Goal: Transaction & Acquisition: Purchase product/service

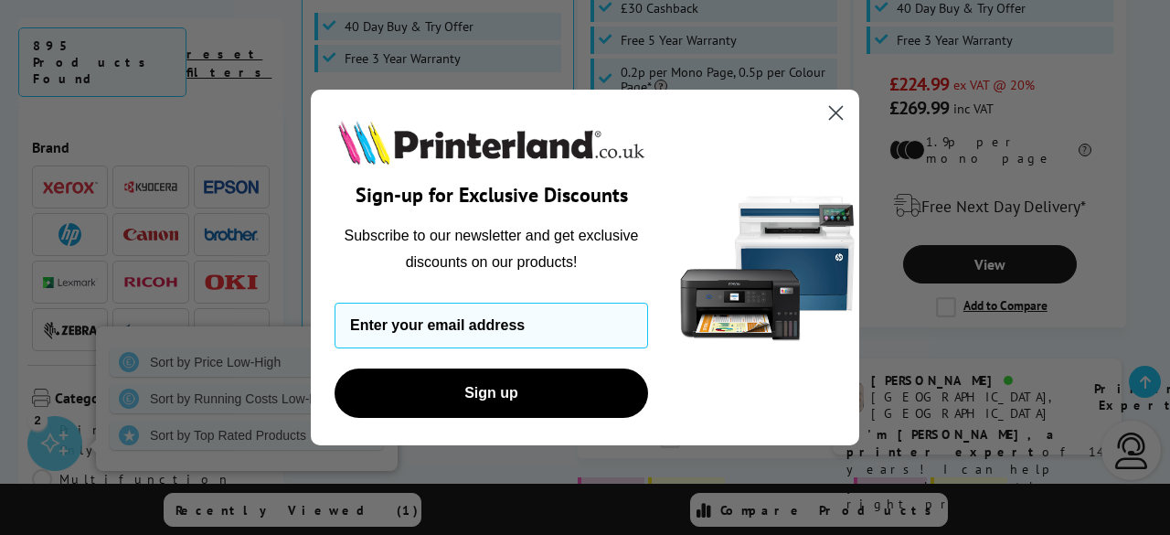
click at [834, 113] on circle "Close dialog" at bounding box center [836, 113] width 30 height 30
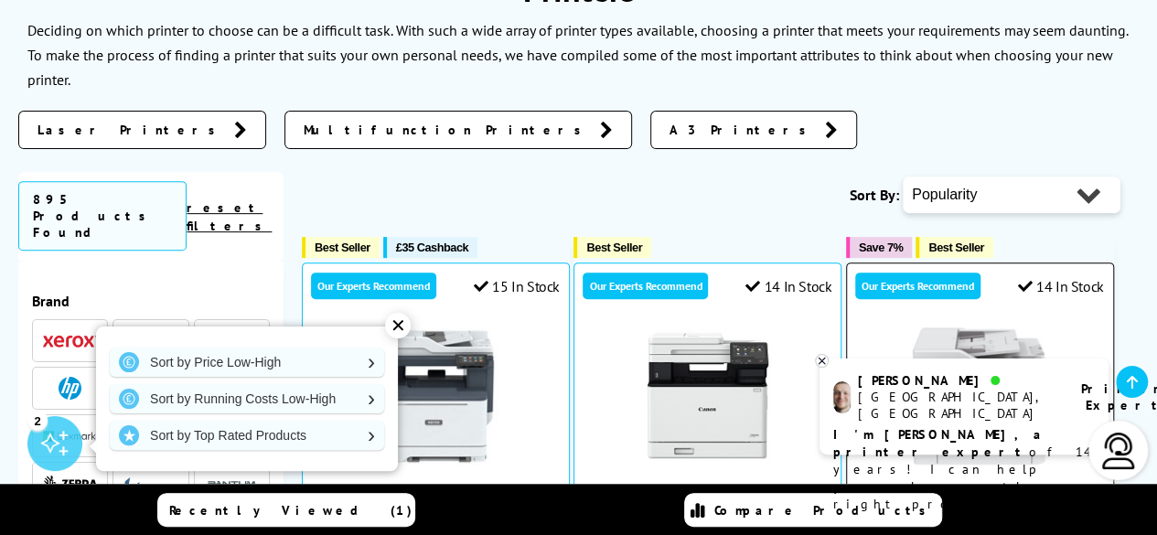
scroll to position [270, 0]
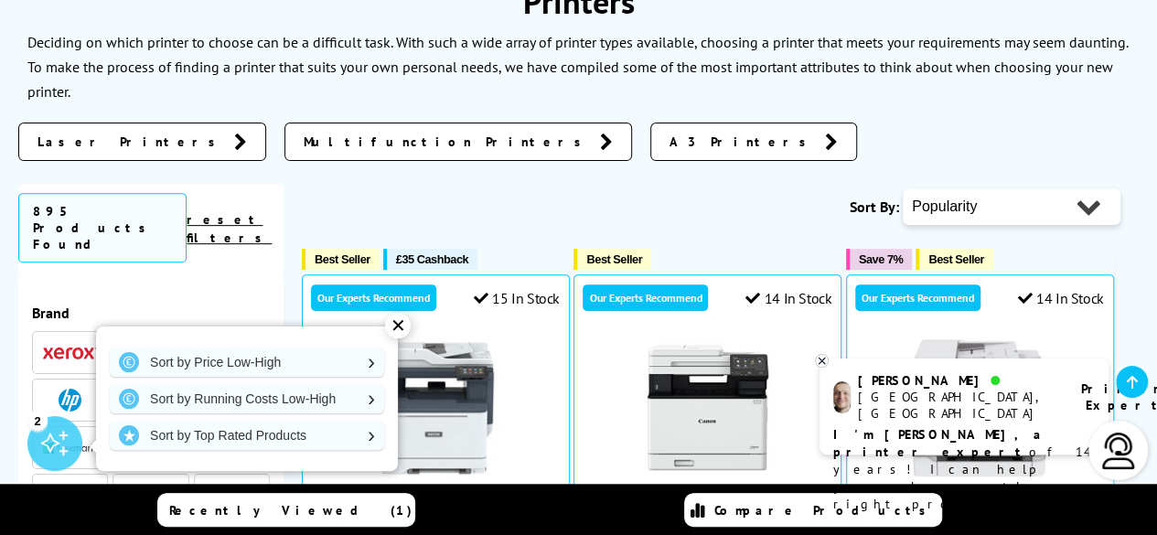
click at [304, 142] on span "Multifunction Printers" at bounding box center [447, 142] width 287 height 18
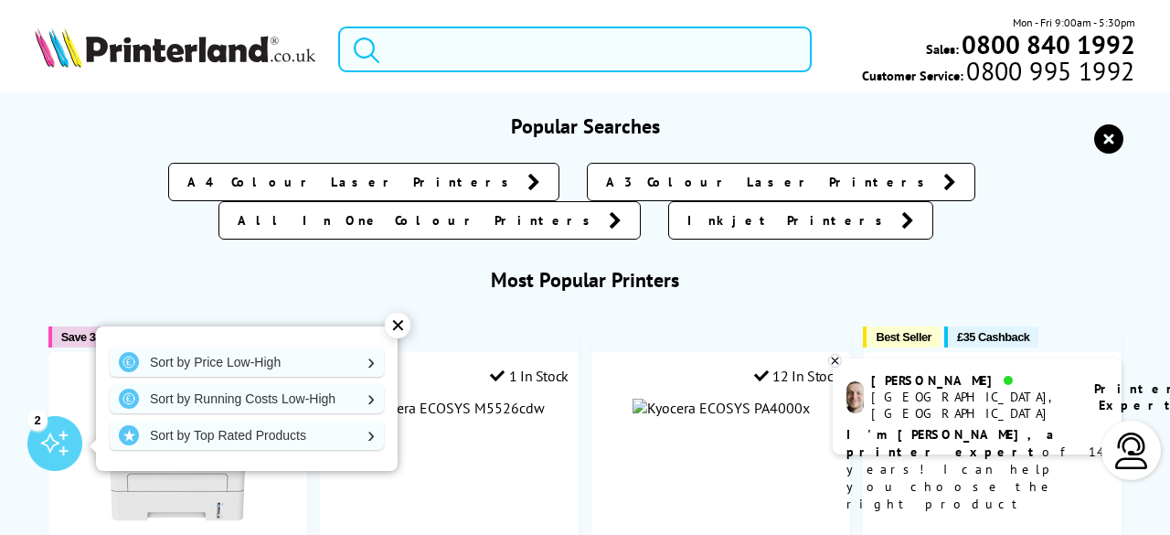
click at [561, 52] on input "search" at bounding box center [575, 50] width 474 height 46
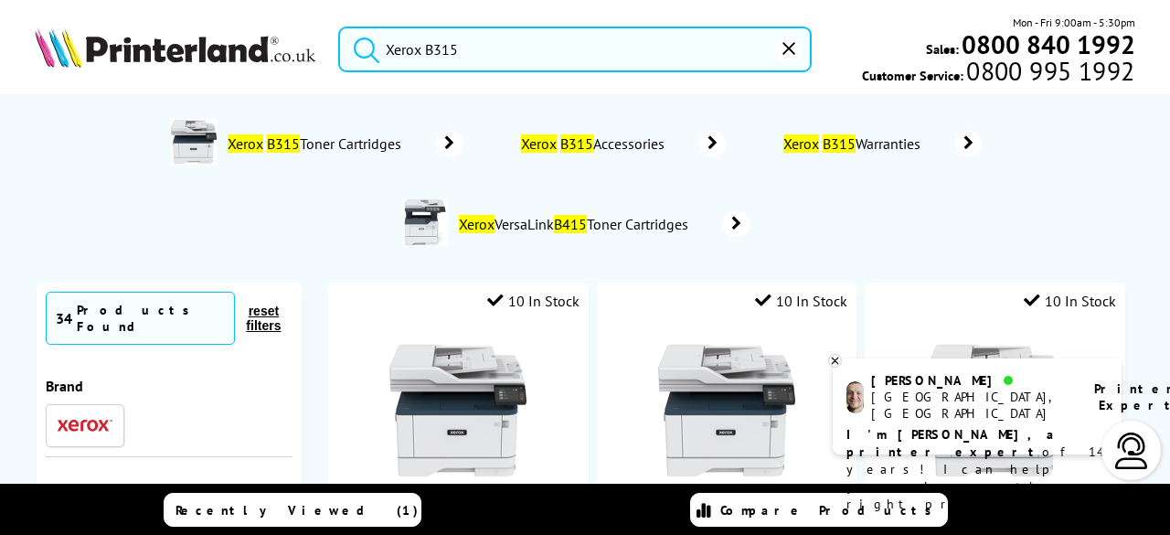
type input "Xerox B315"
click at [339, 27] on button "submit" at bounding box center [362, 47] width 46 height 40
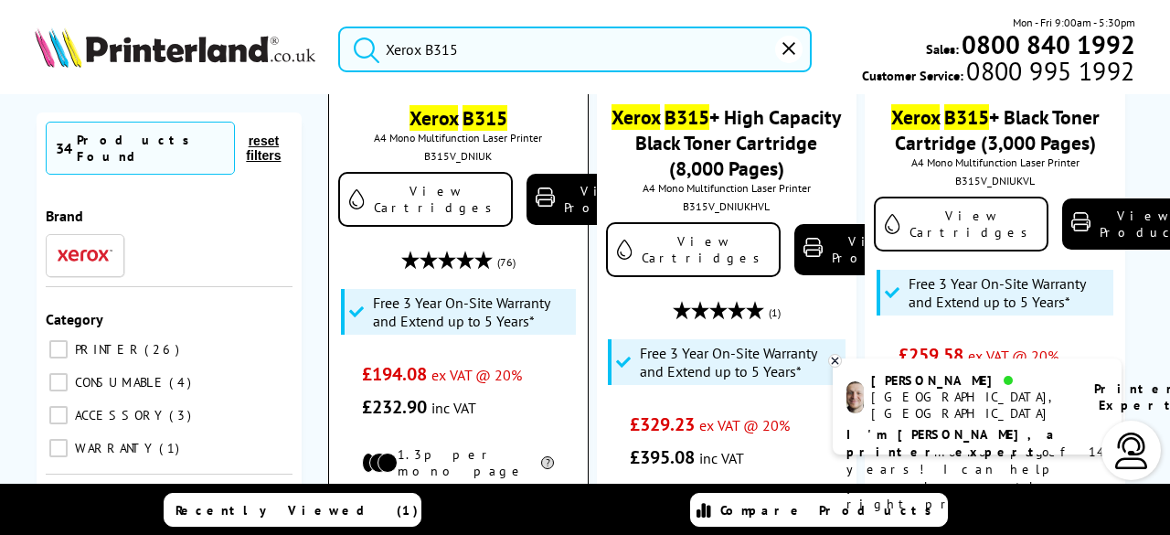
scroll to position [298, 0]
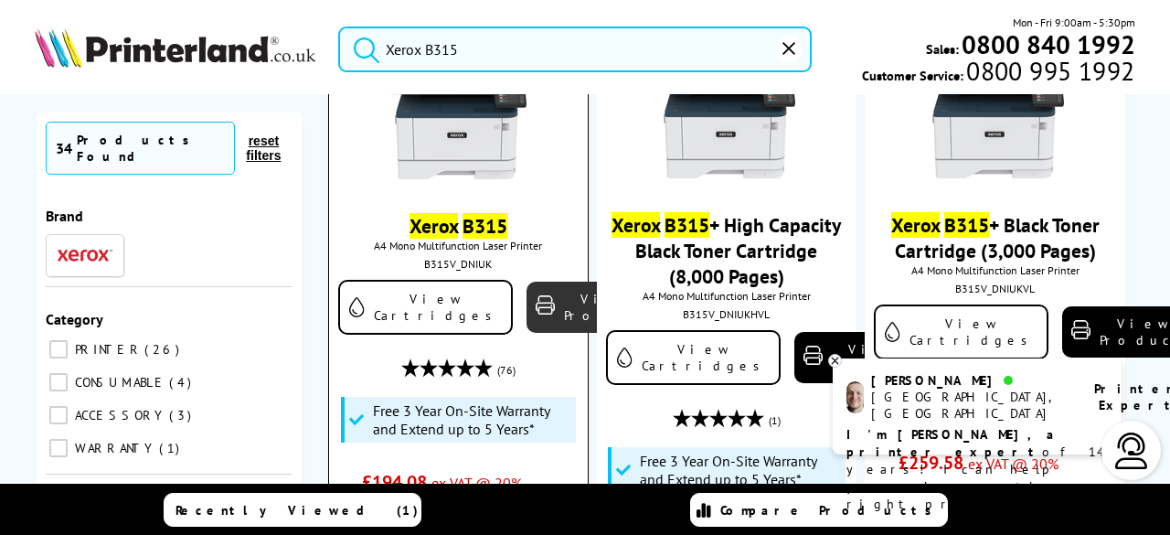
click at [527, 306] on link "View Product" at bounding box center [595, 307] width 137 height 51
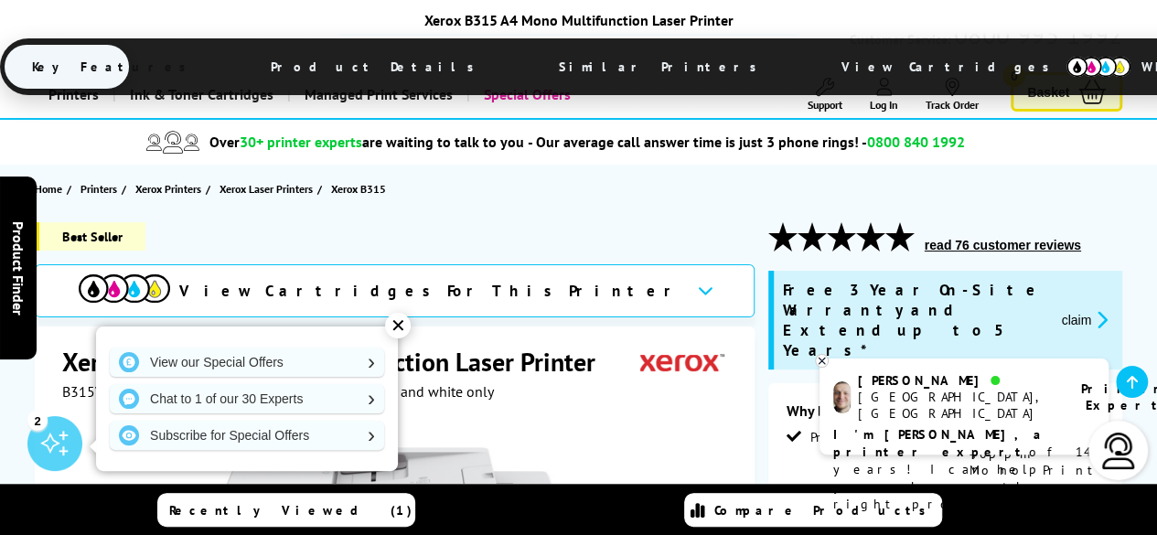
scroll to position [23, 0]
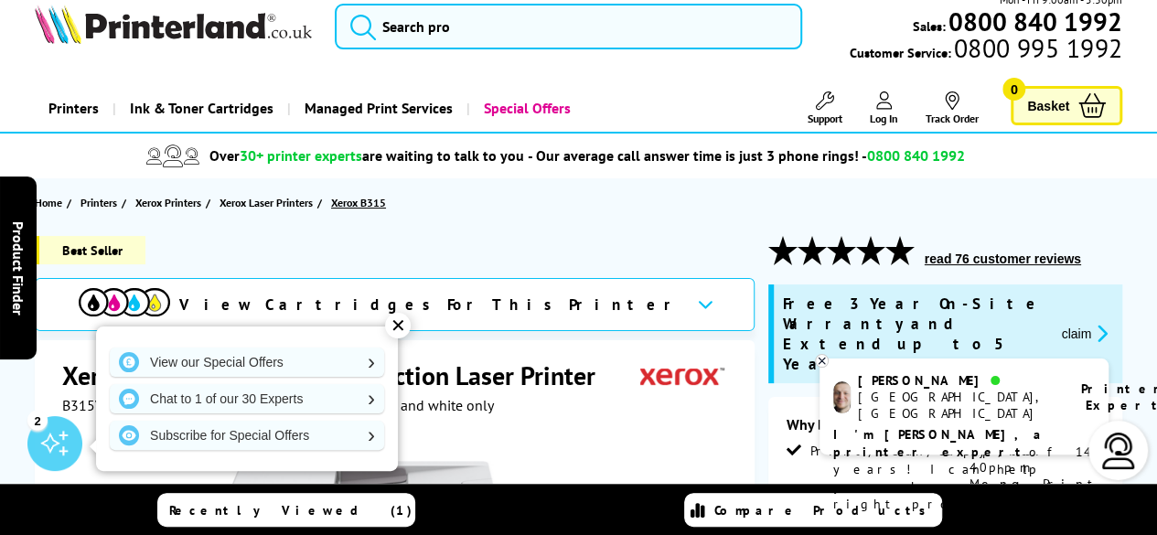
click at [375, 197] on span "Xerox B315" at bounding box center [358, 202] width 55 height 19
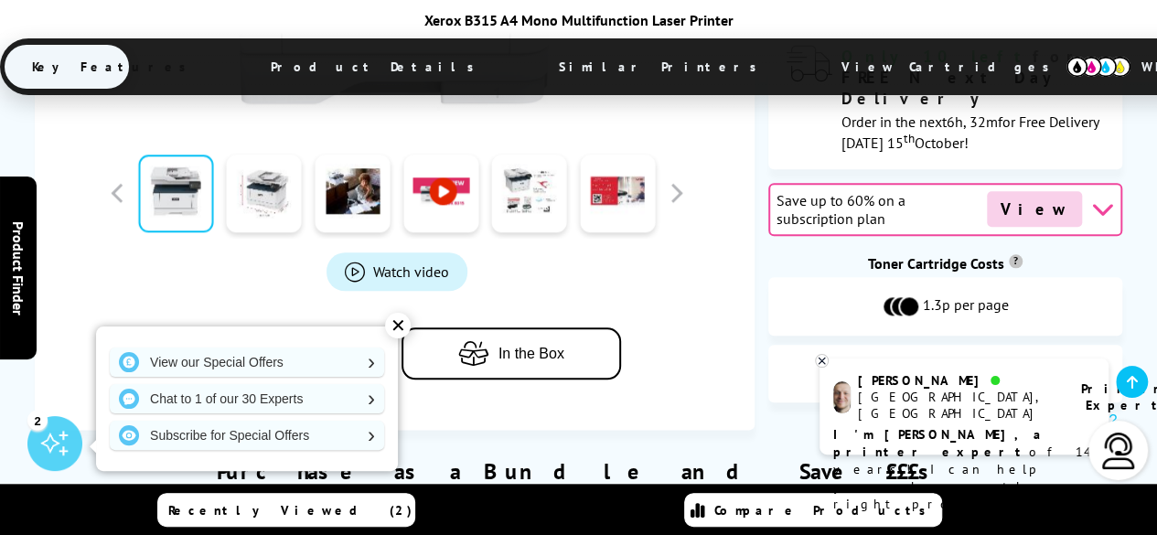
scroll to position [983, 0]
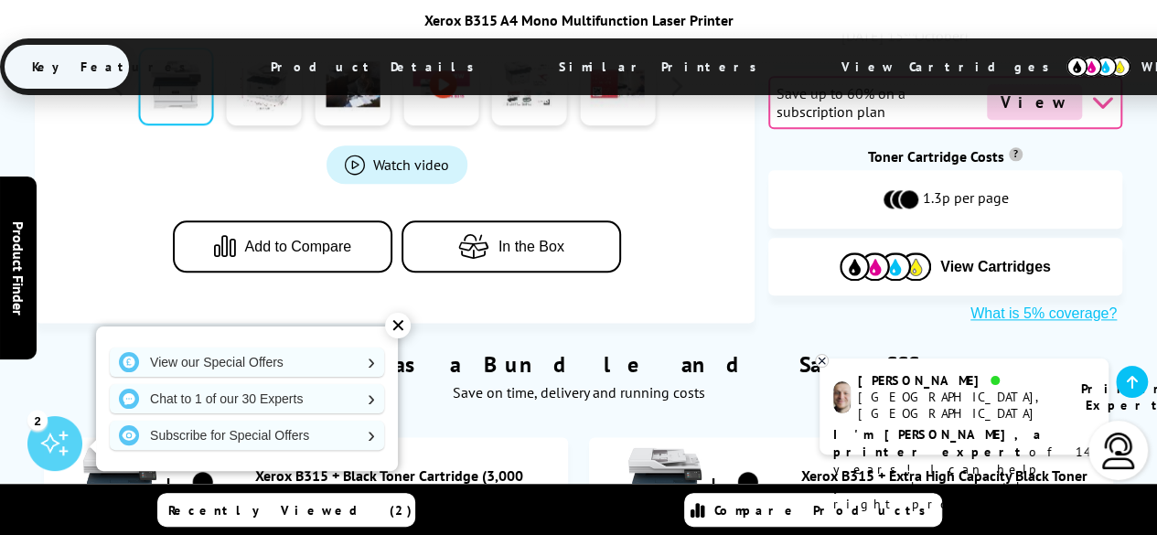
click at [400, 326] on div "✕" at bounding box center [398, 326] width 26 height 26
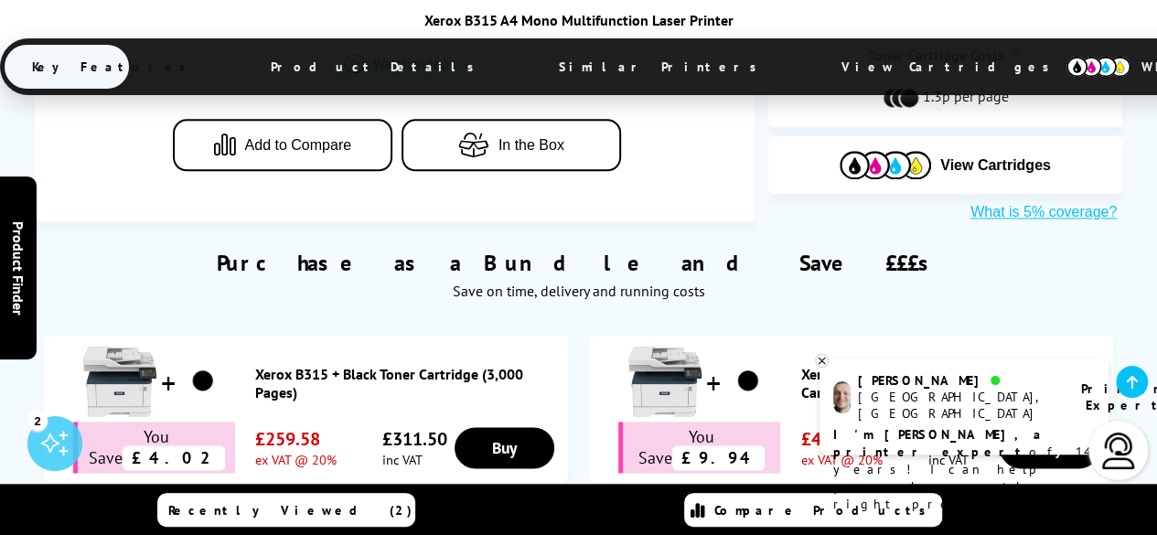
scroll to position [1074, 0]
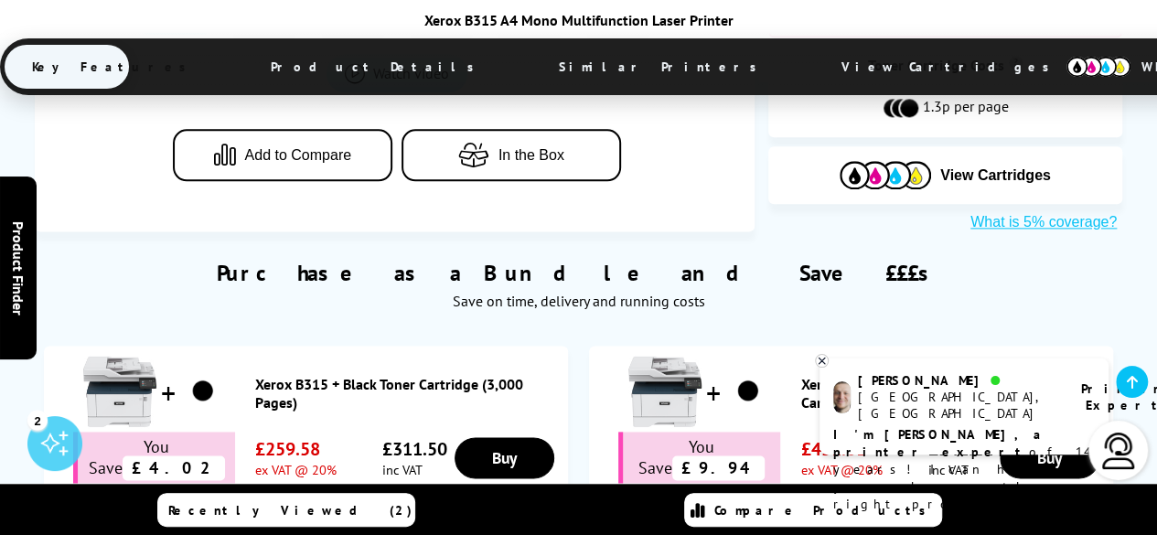
click at [123, 355] on img at bounding box center [119, 391] width 73 height 73
click at [328, 375] on link "Xerox B315 + Black Toner Cartridge (3,000 Pages)" at bounding box center [407, 393] width 304 height 37
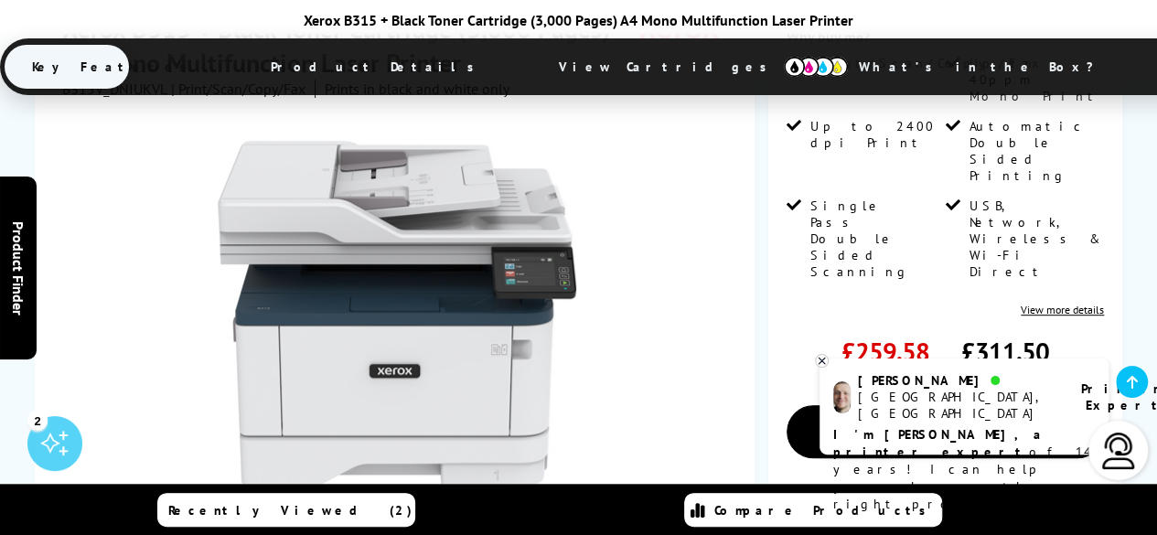
scroll to position [366, 0]
